Goal: Information Seeking & Learning: Find specific fact

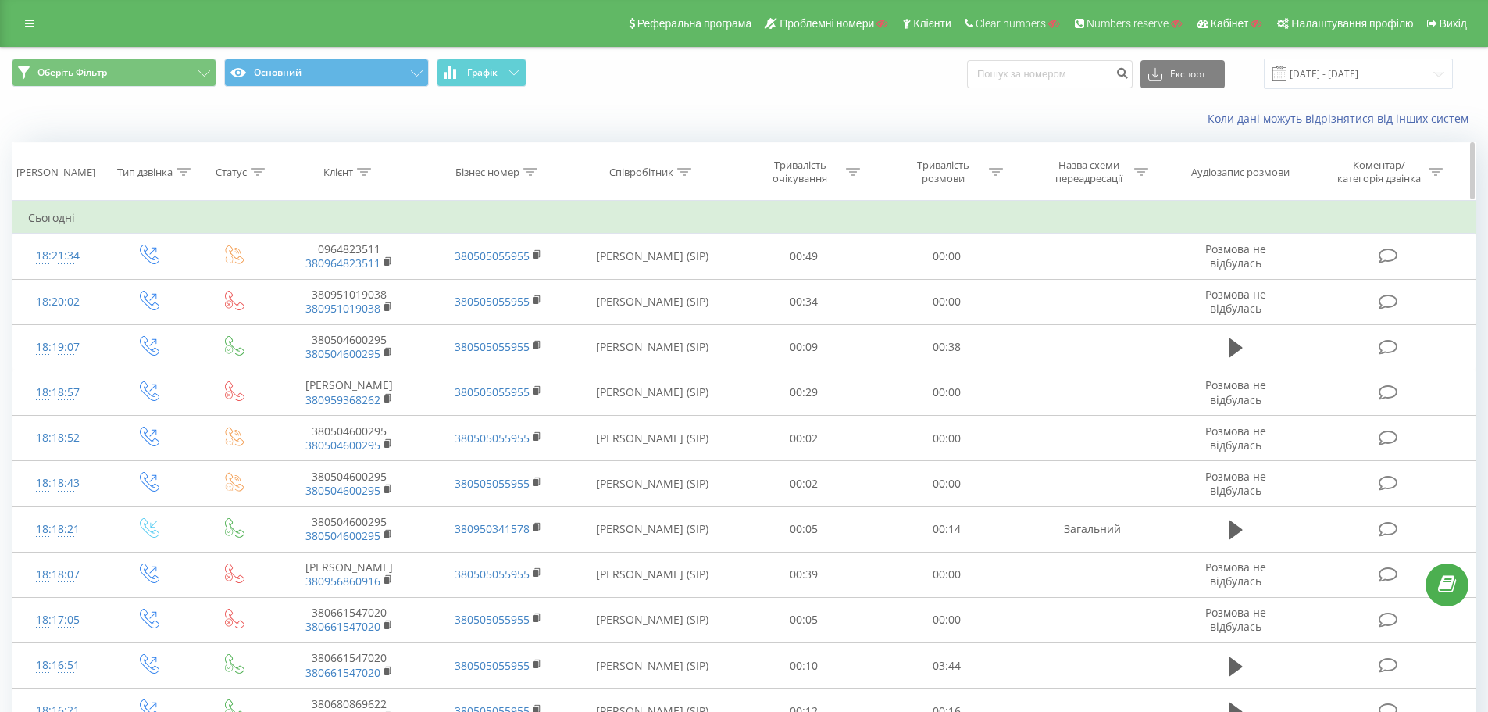
click at [682, 171] on icon at bounding box center [684, 172] width 14 height 8
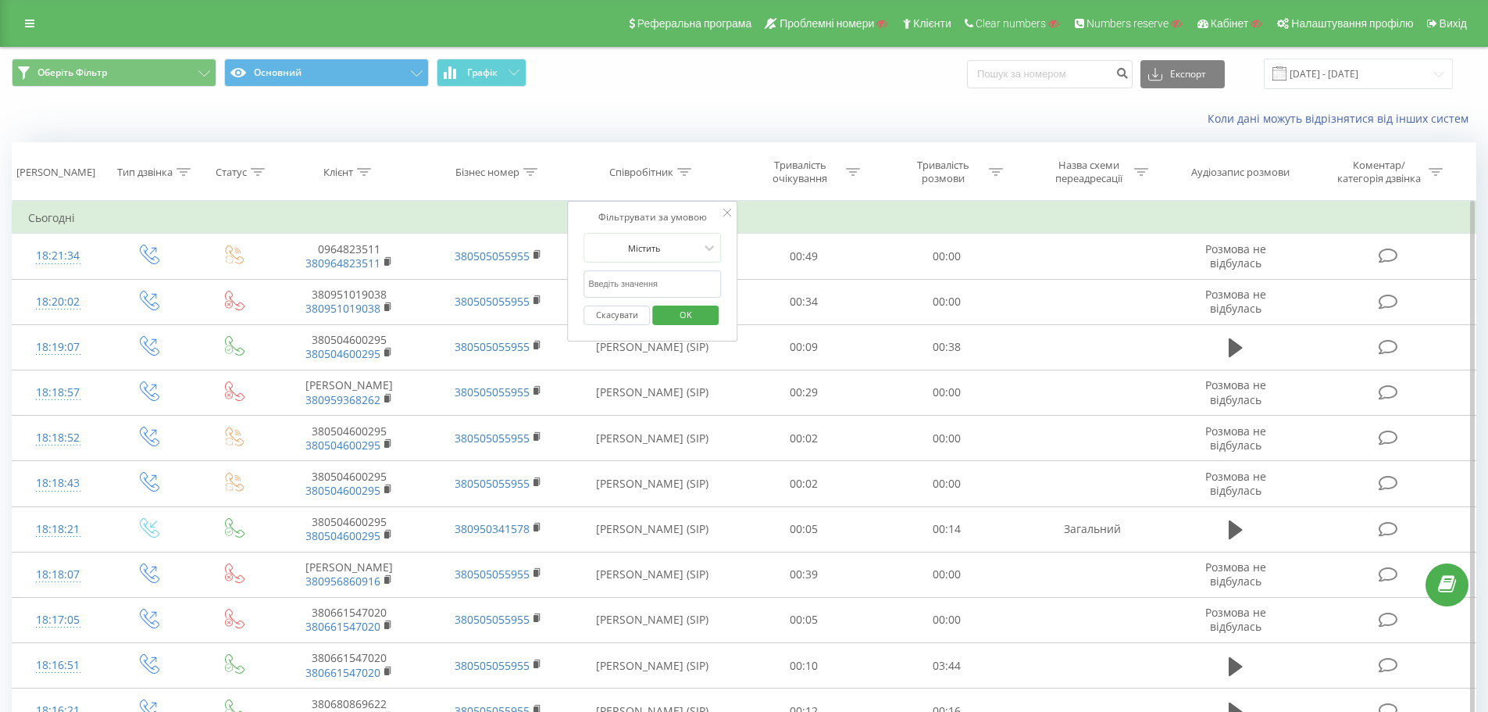
click at [625, 284] on input "text" at bounding box center [652, 283] width 137 height 27
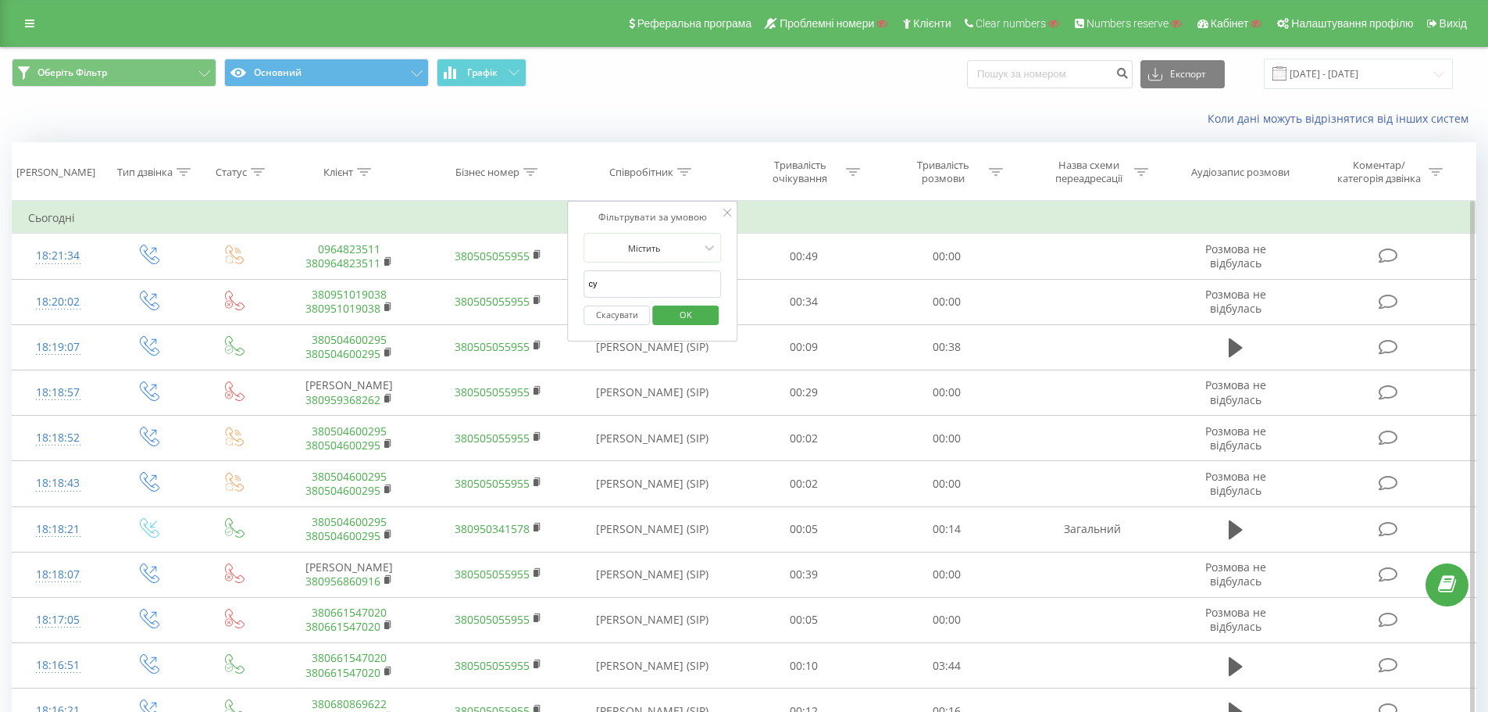
type input "сухович"
click at [686, 320] on span "OK" at bounding box center [686, 314] width 44 height 24
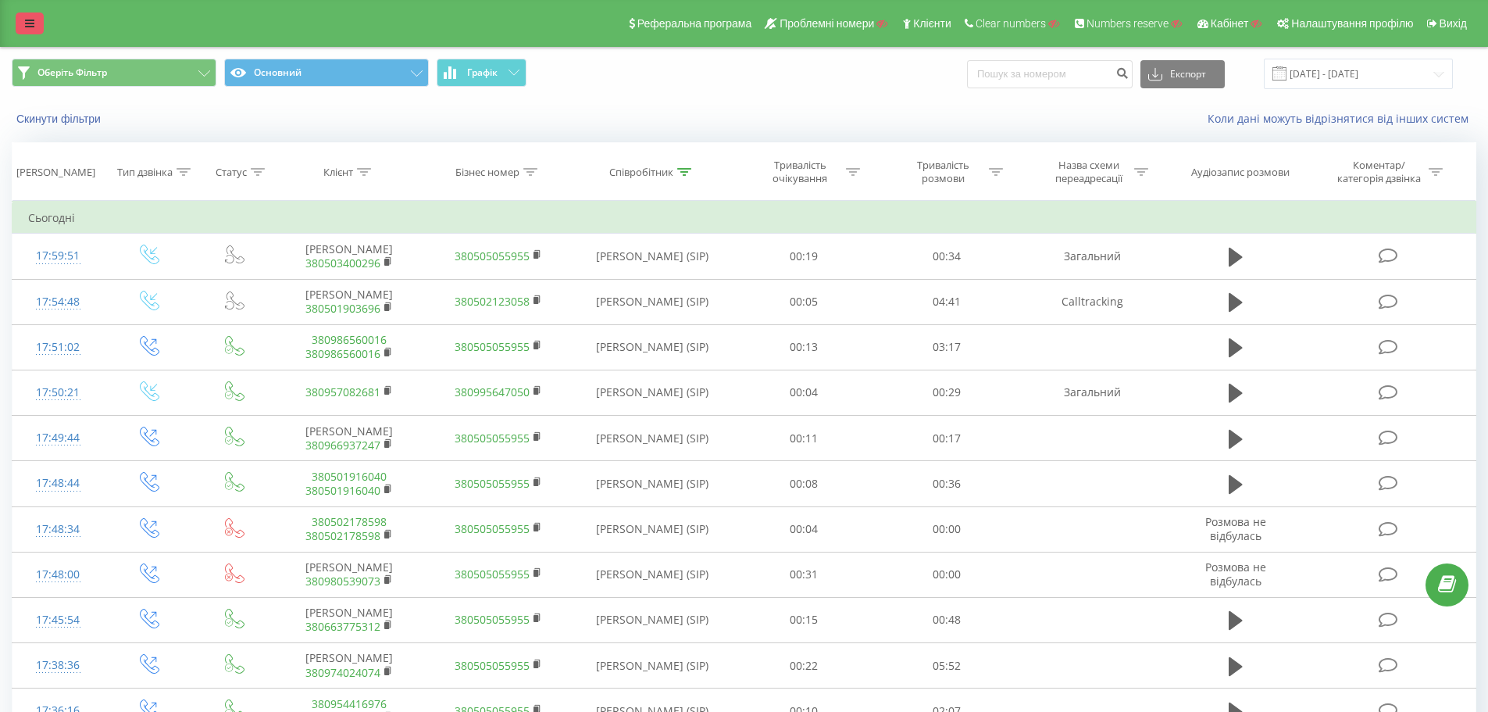
click at [34, 27] on link at bounding box center [30, 23] width 28 height 22
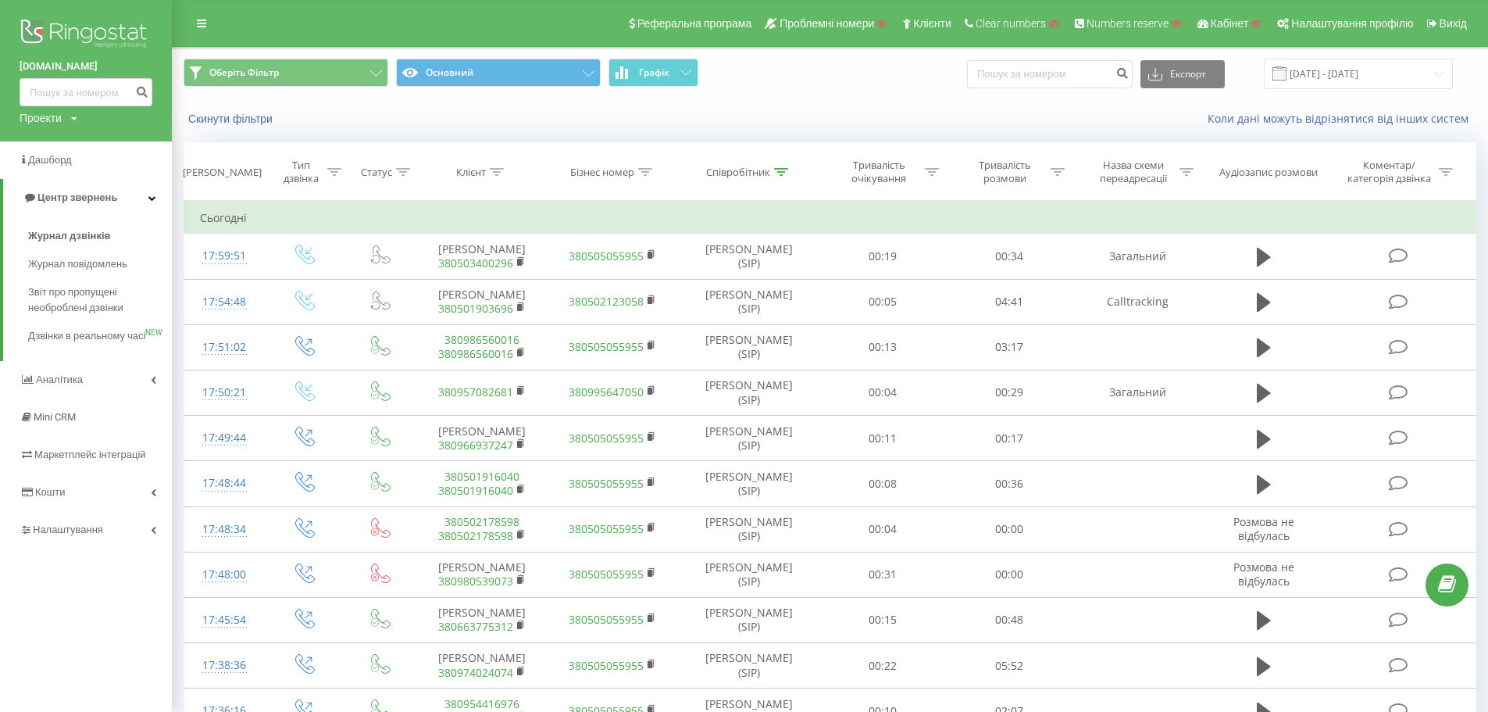
click at [65, 119] on div "Проекти Пошук" at bounding box center [49, 118] width 58 height 16
click at [67, 146] on input "text" at bounding box center [63, 141] width 78 height 23
paste input "[DOMAIN_NAME]"
type input "[DOMAIN_NAME]"
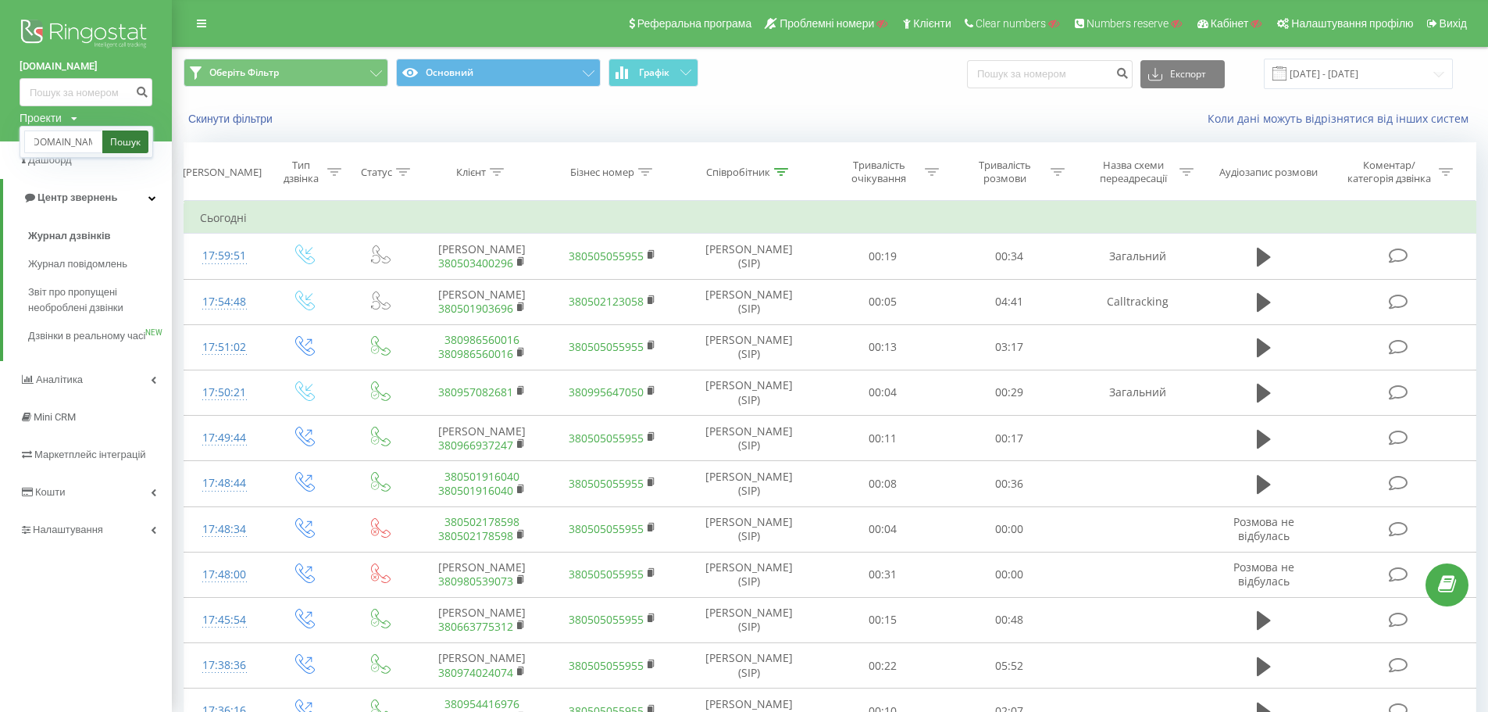
scroll to position [0, 0]
click at [122, 145] on link "Пошук" at bounding box center [125, 141] width 46 height 23
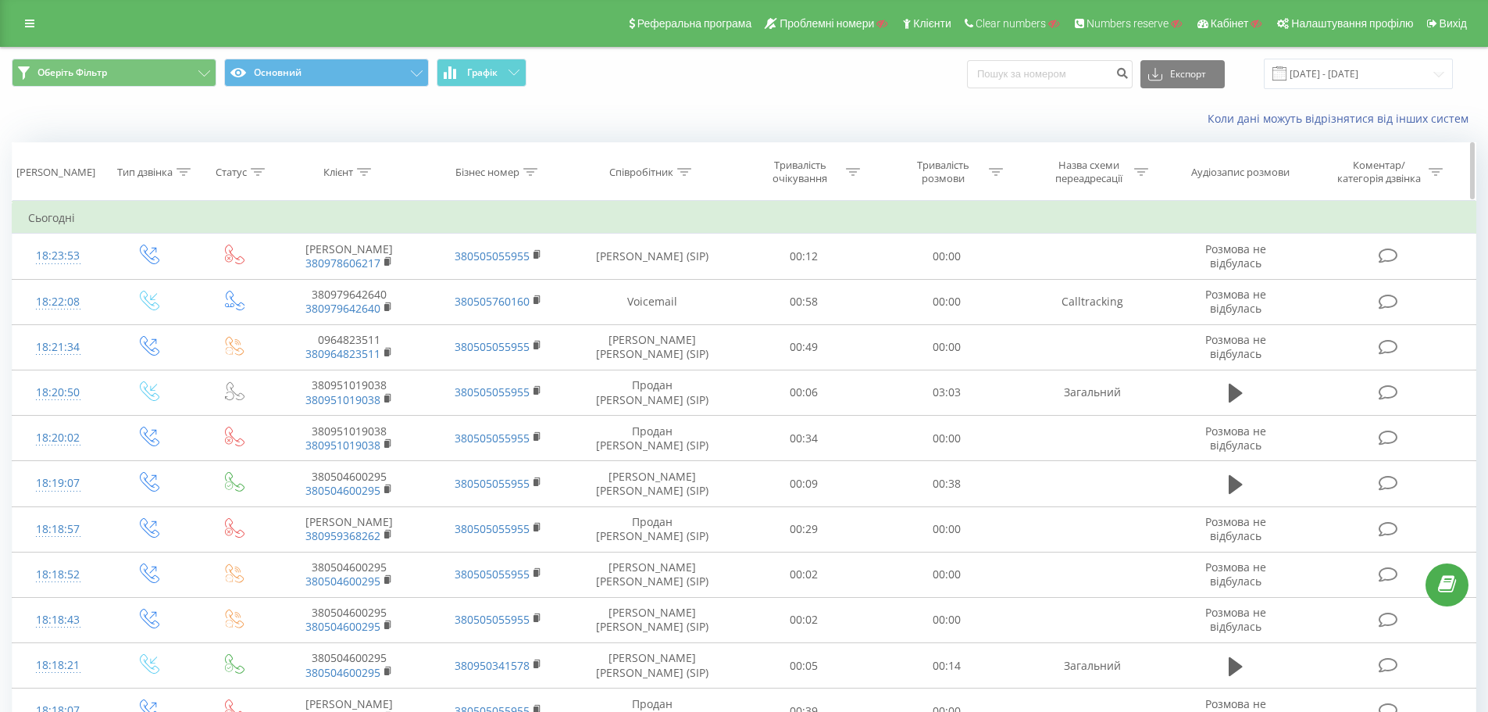
click at [686, 173] on icon at bounding box center [684, 172] width 14 height 8
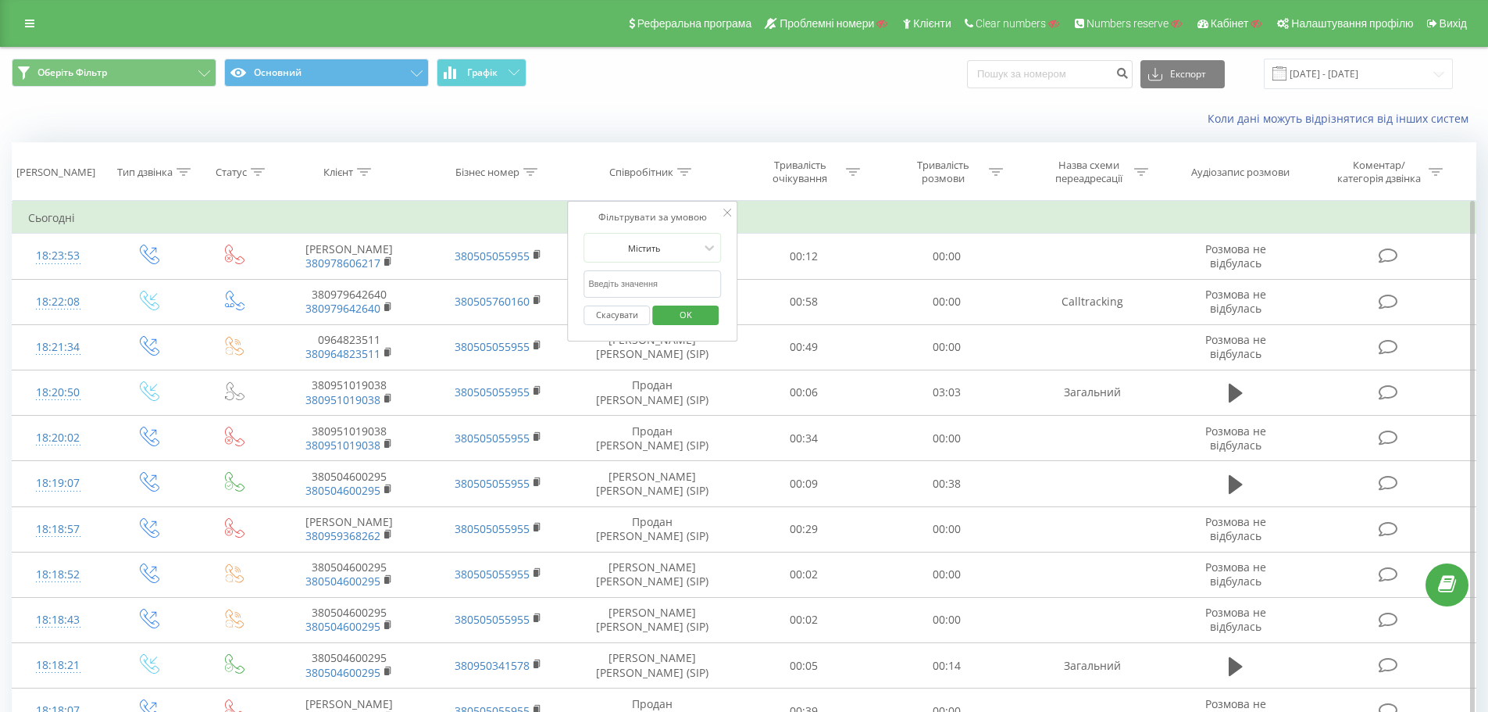
click at [648, 278] on input "text" at bounding box center [652, 283] width 137 height 27
type input "c"
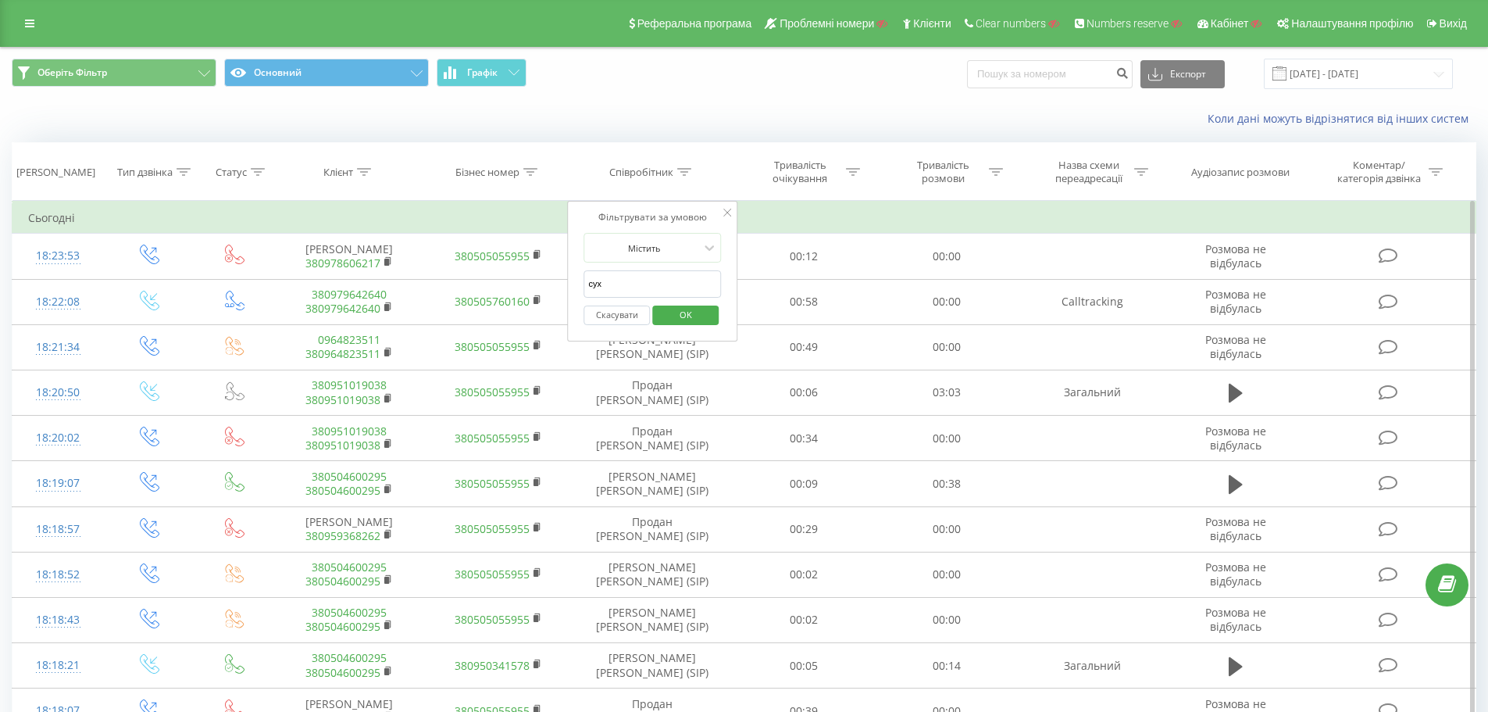
type input "сухович"
click at [672, 320] on span "OK" at bounding box center [686, 314] width 44 height 24
